Goal: Check status: Check status

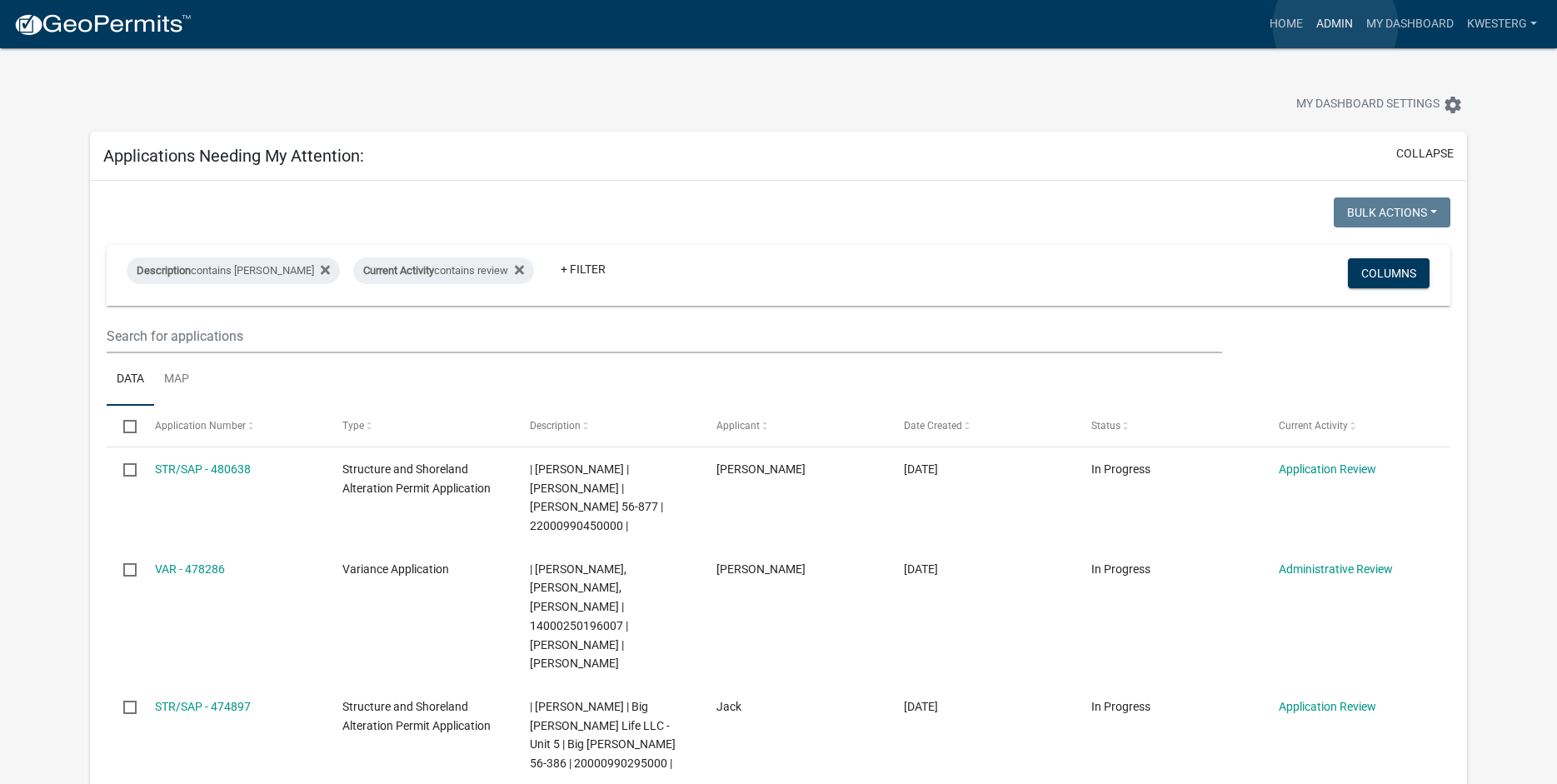
click at [1335, 26] on link "Admin" at bounding box center [1335, 24] width 50 height 32
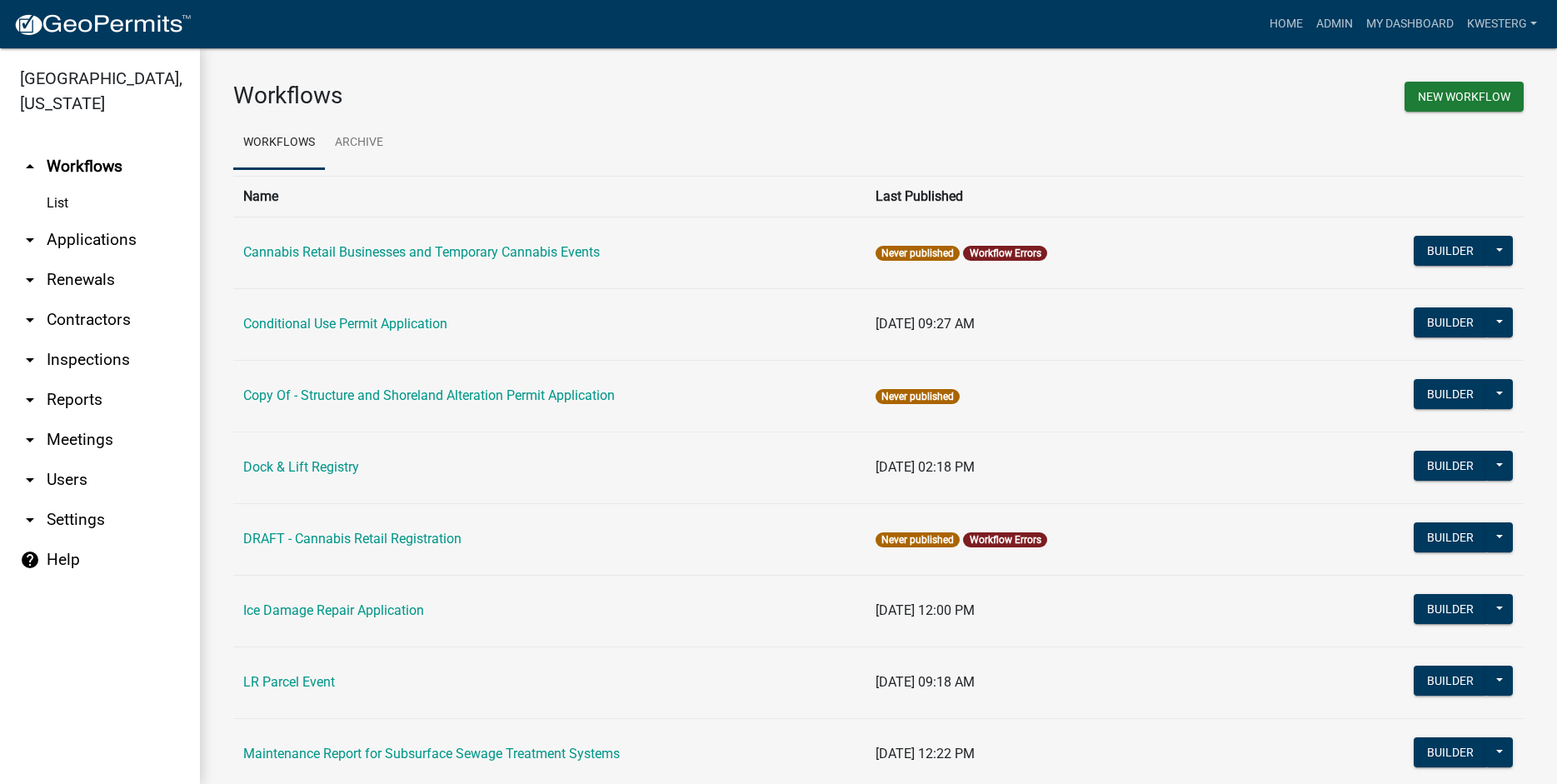
click at [94, 239] on link "arrow_drop_down Applications" at bounding box center [100, 240] width 200 height 40
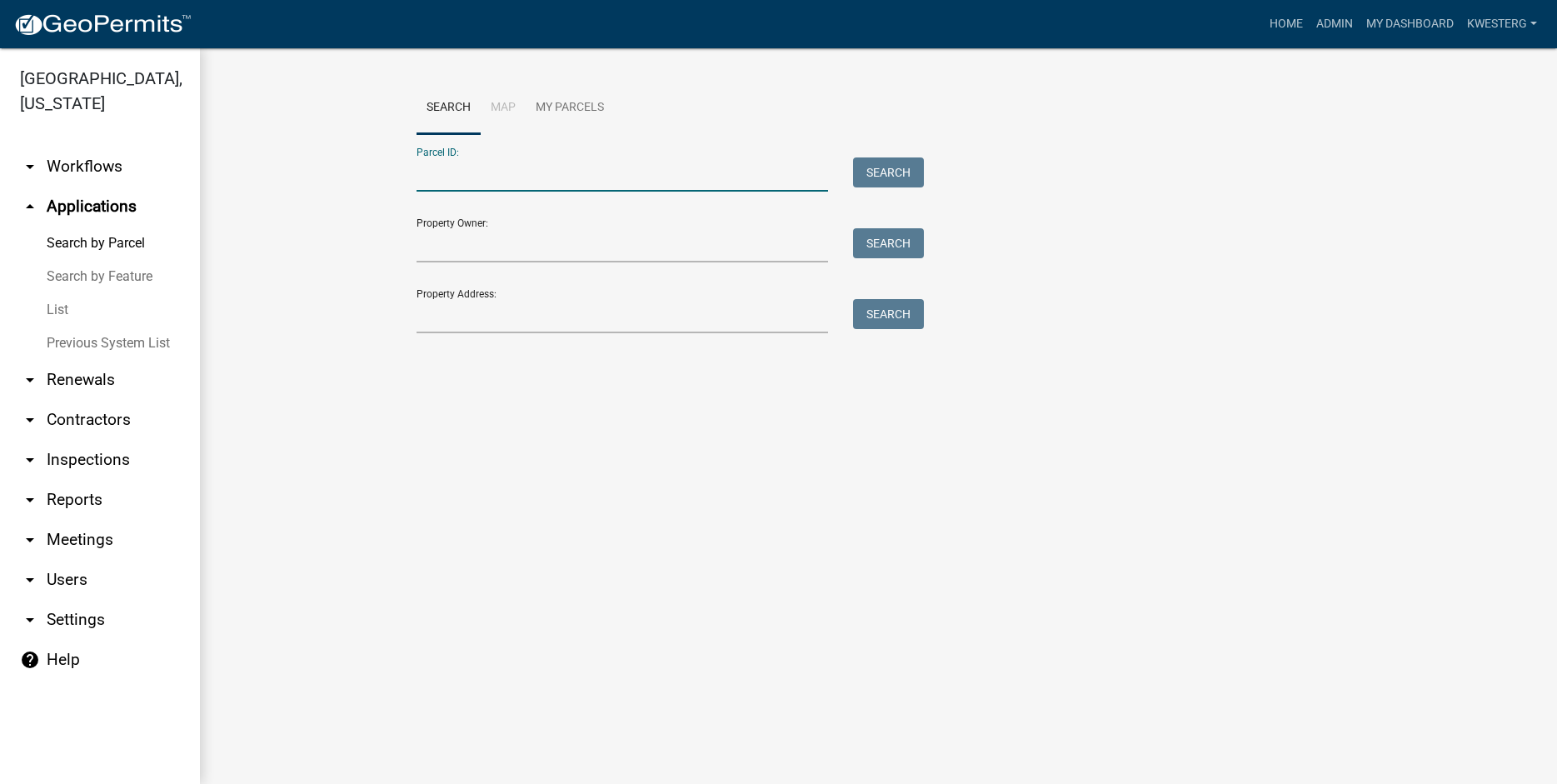
paste input "55000990724000"
type input "55000990724000"
click at [884, 175] on button "Search" at bounding box center [888, 172] width 71 height 30
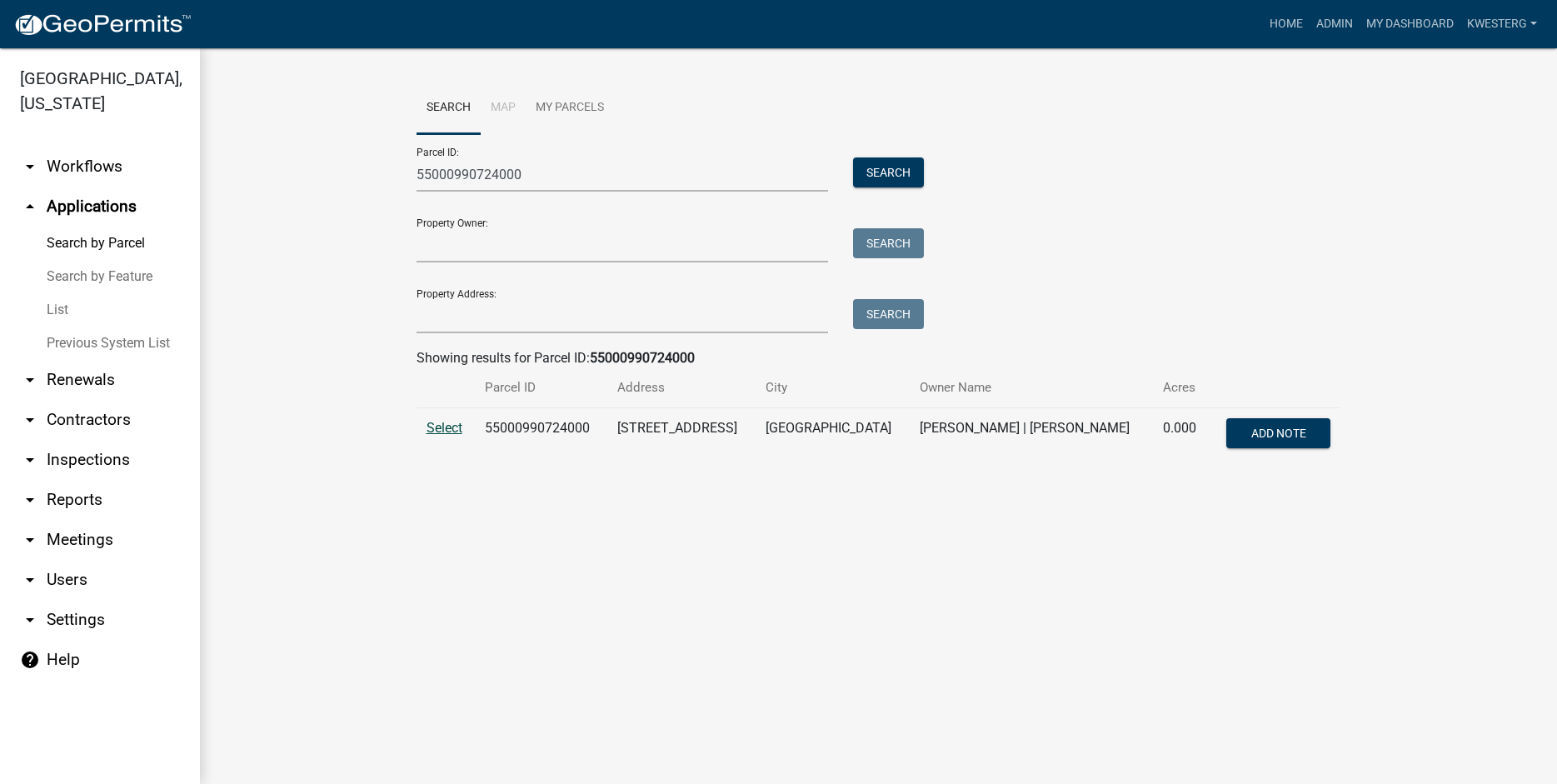
click at [444, 426] on span "Select" at bounding box center [444, 427] width 36 height 16
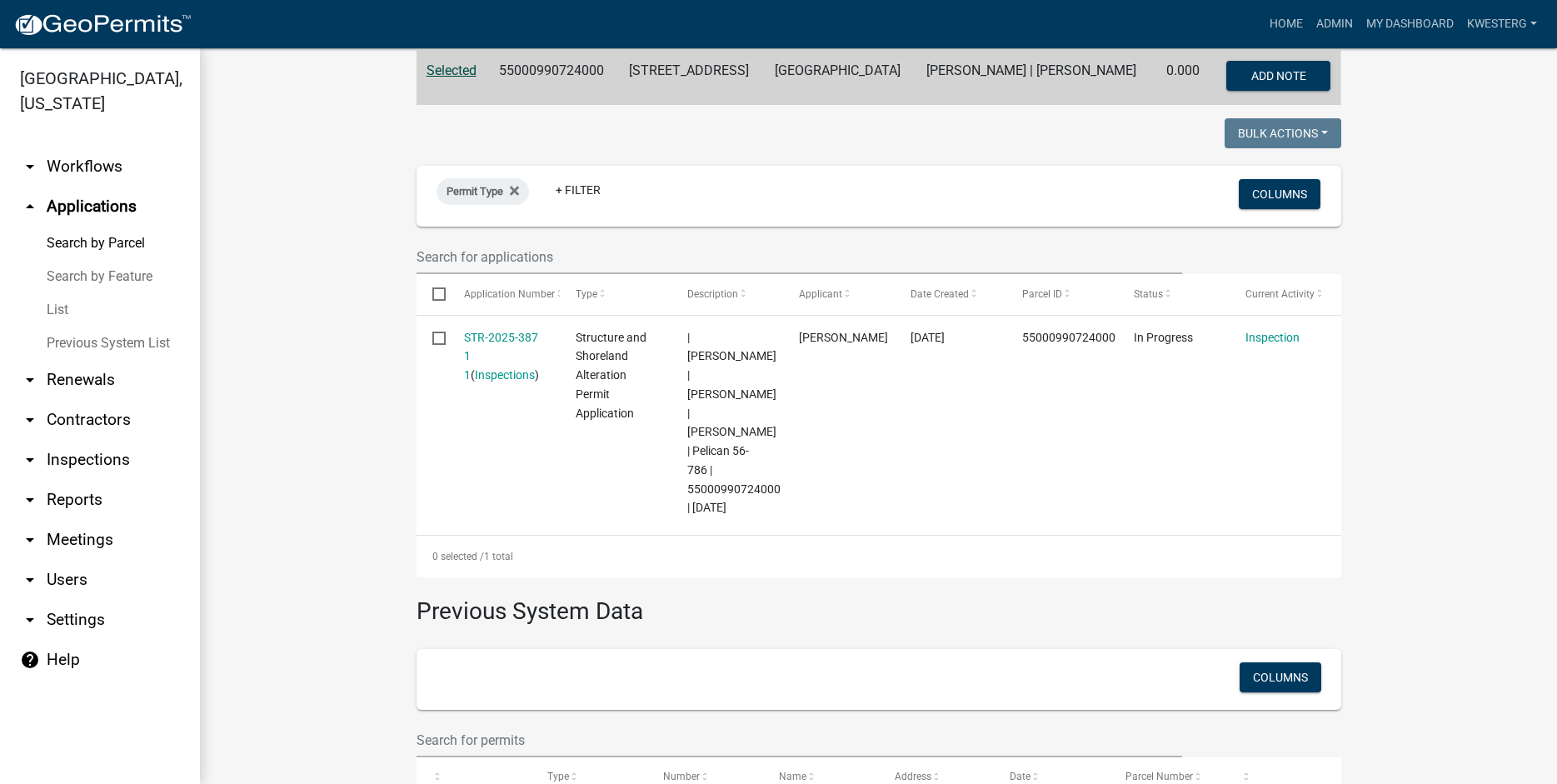
scroll to position [395, 0]
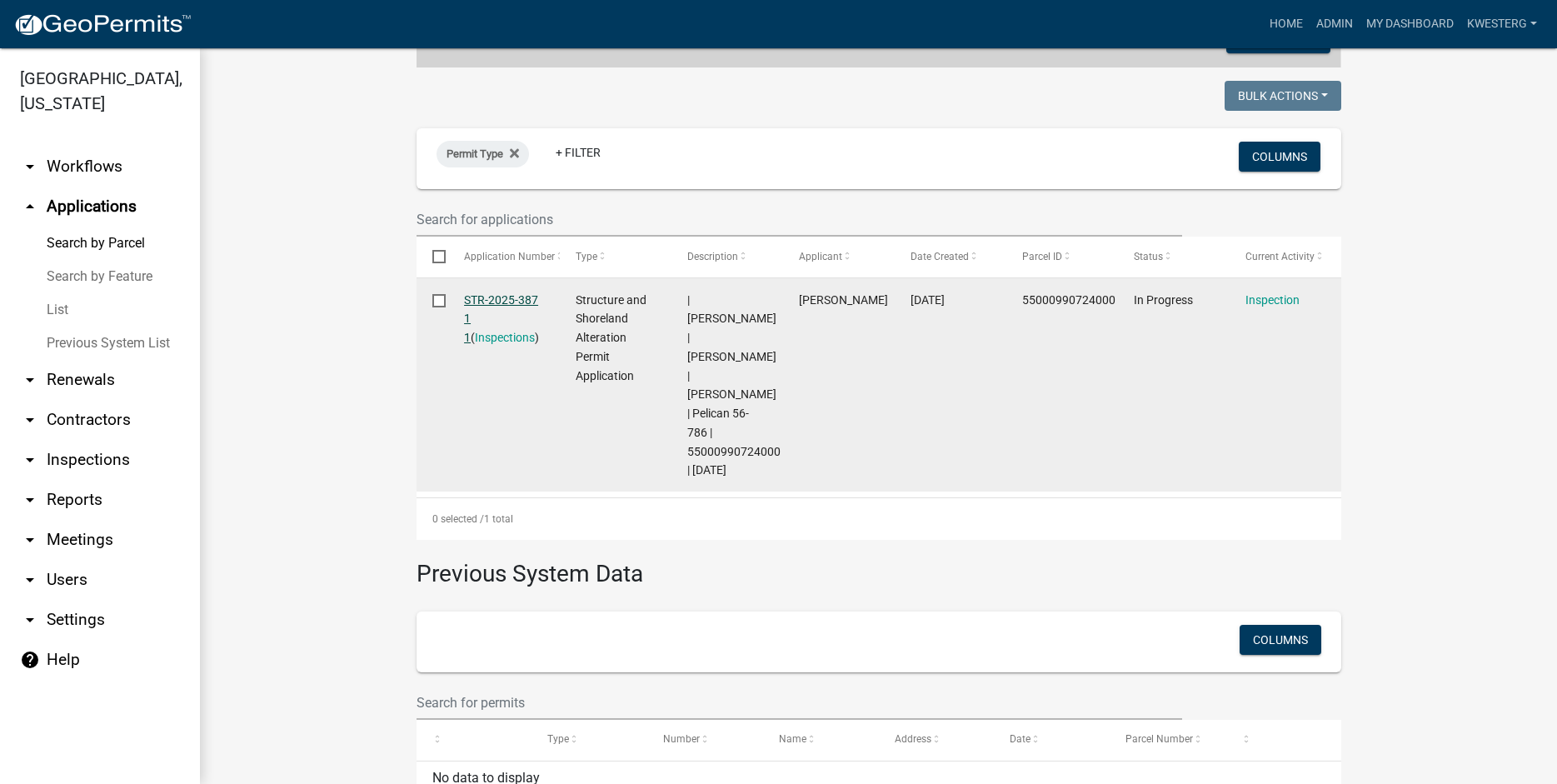
click at [503, 298] on link "STR-2025-387 1 1" at bounding box center [501, 319] width 74 height 52
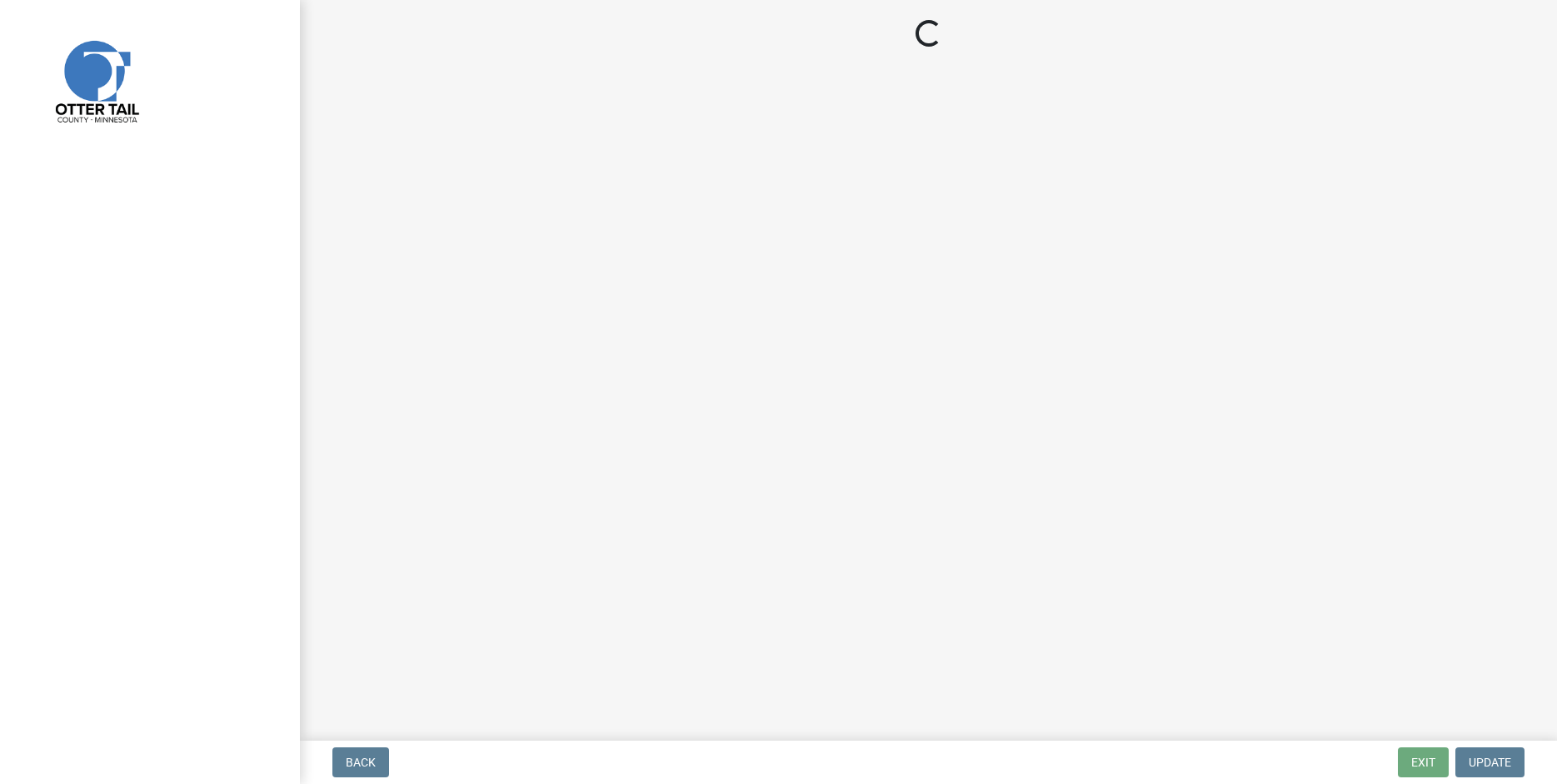
select select "710d5f49-2663-4e73-9718-d0c4e189f5ed"
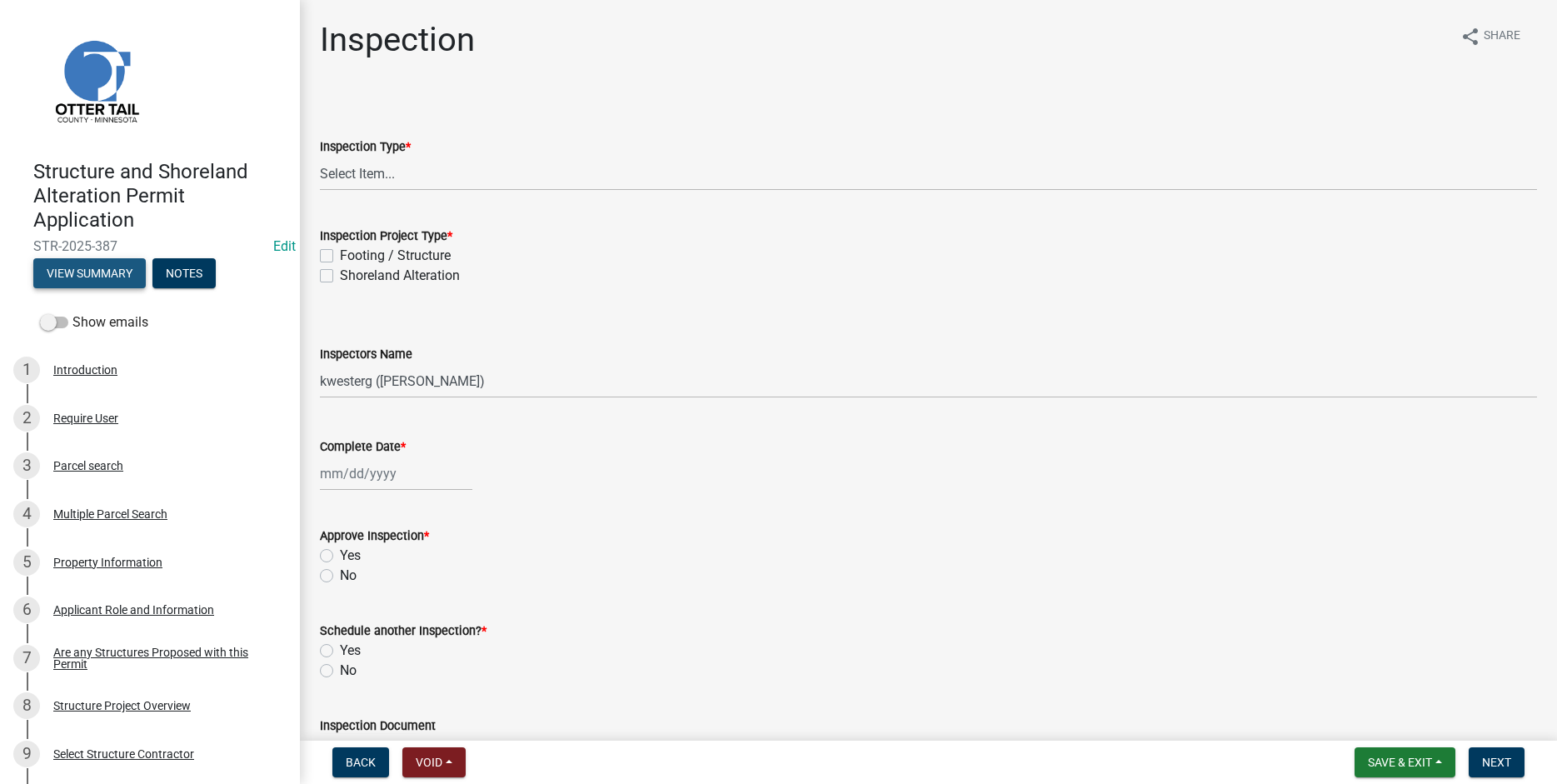
click at [98, 269] on button "View Summary" at bounding box center [89, 273] width 113 height 30
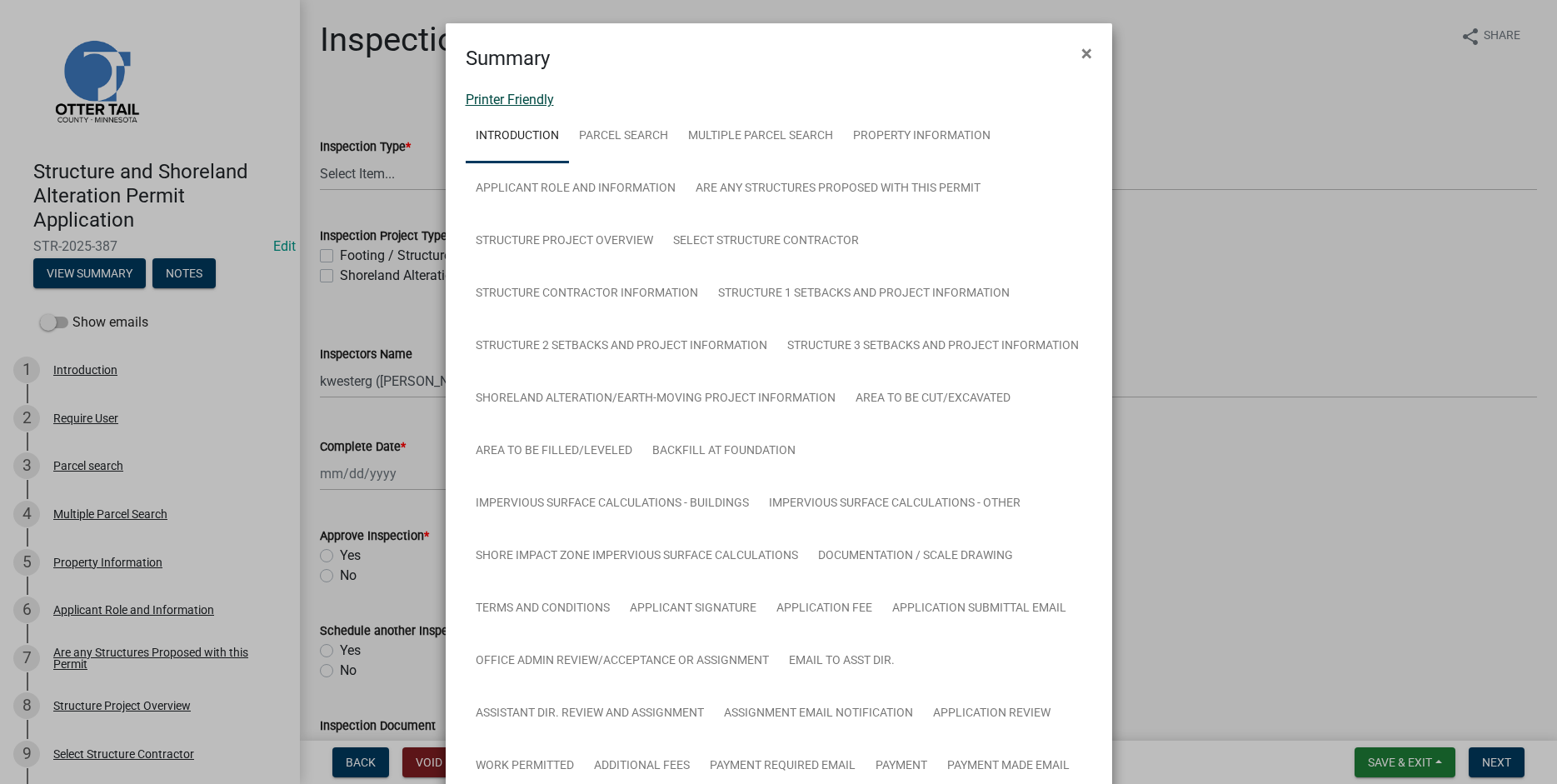
click at [488, 104] on link "Printer Friendly" at bounding box center [510, 99] width 89 height 16
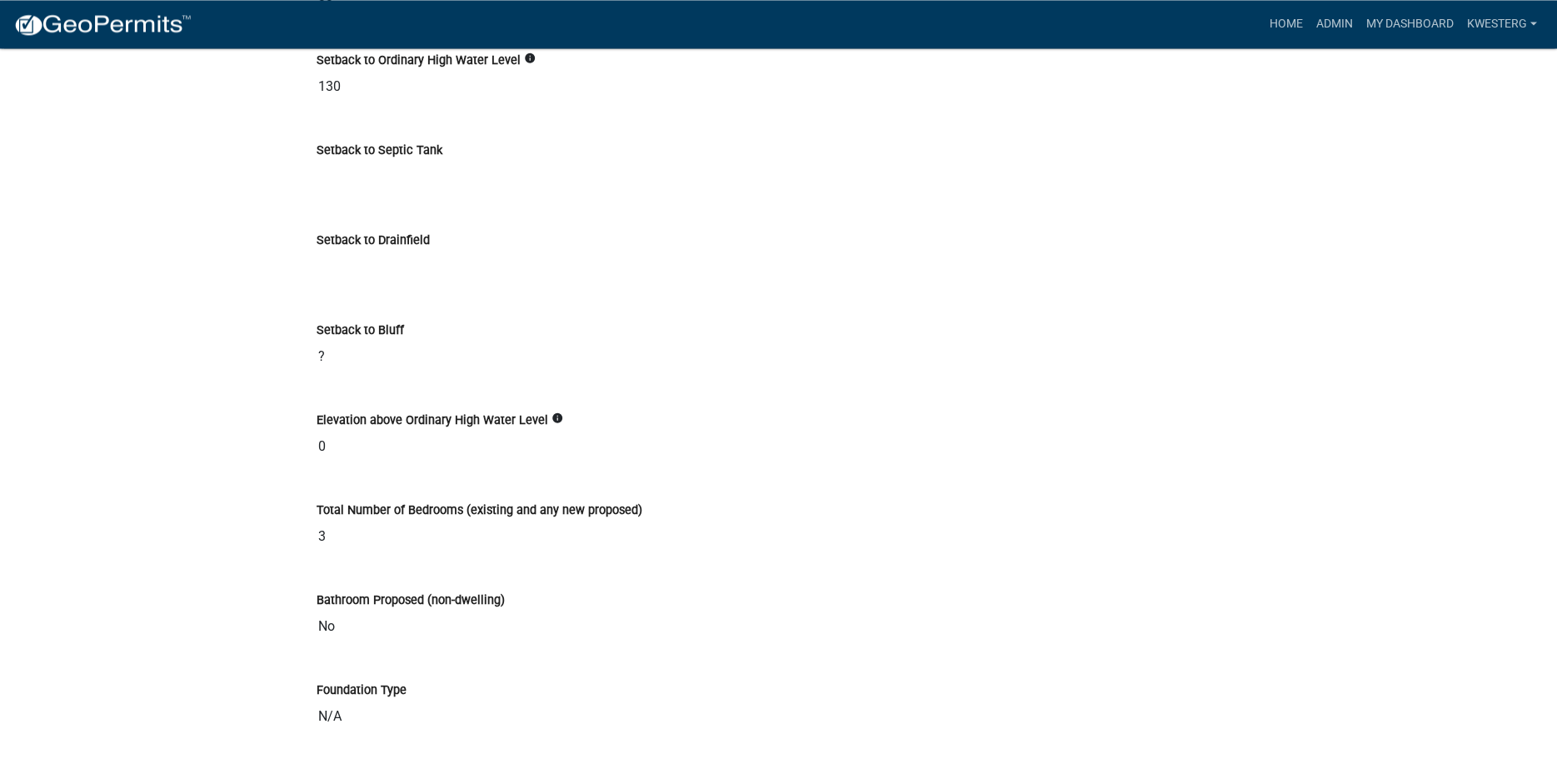
scroll to position [5648, 0]
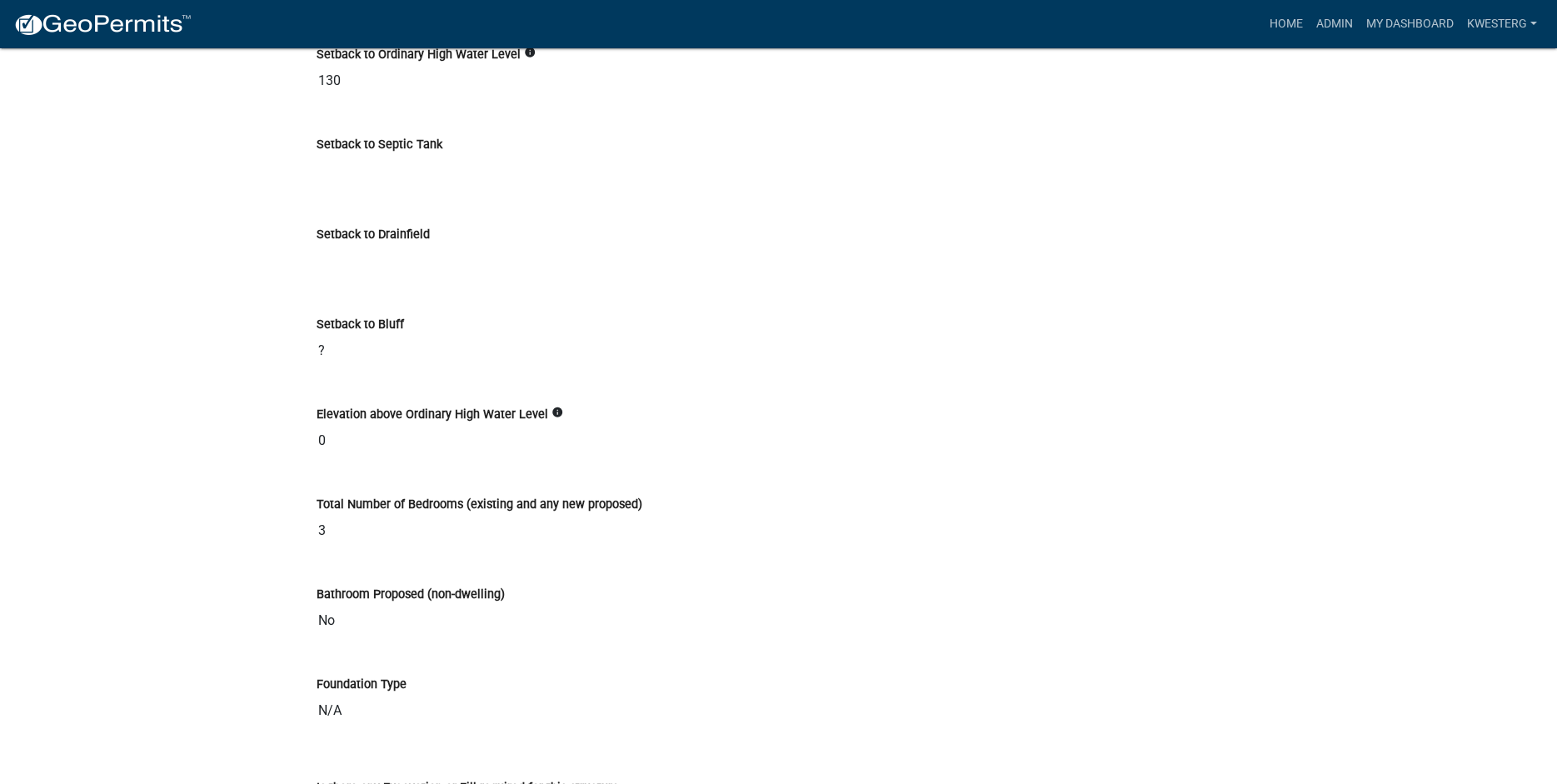
click at [944, 440] on div "Elevation above Ordinary High Water Level info 0" at bounding box center [779, 419] width 925 height 77
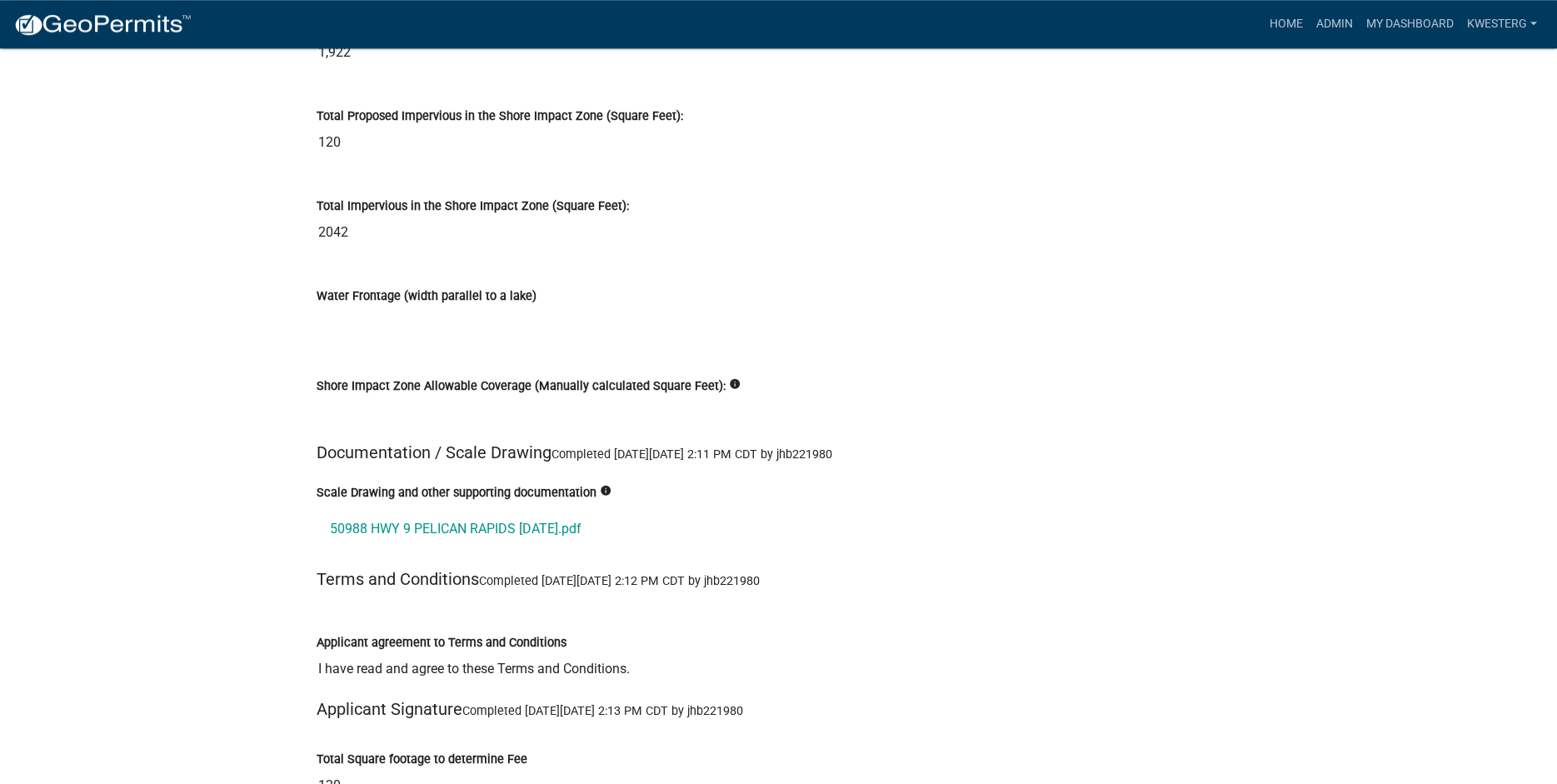
scroll to position [18932, 0]
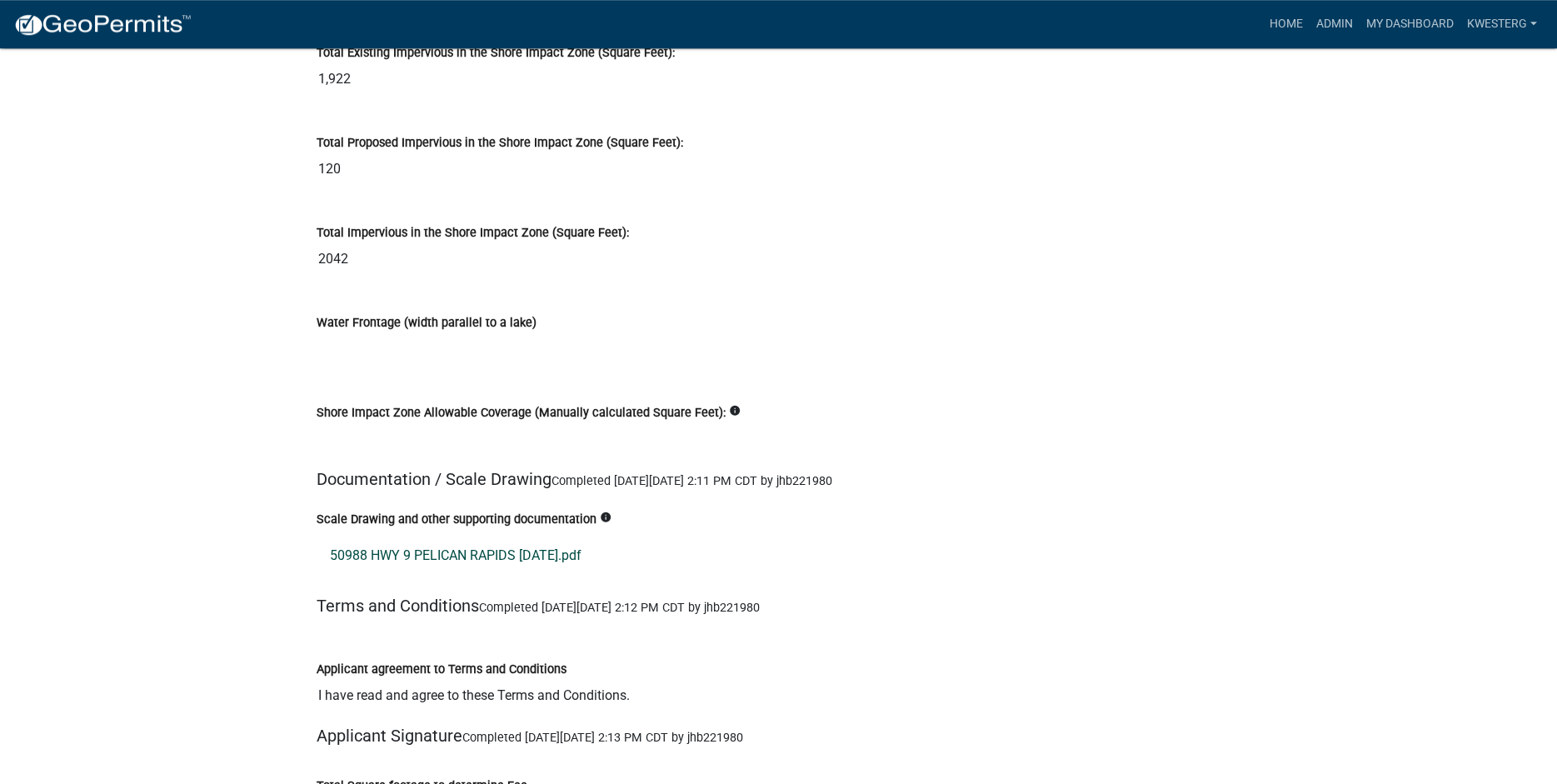
click at [447, 569] on link "50988 HWY 9 PELICAN RAPIDS [DATE].pdf" at bounding box center [779, 556] width 925 height 40
